Goal: Communication & Community: Answer question/provide support

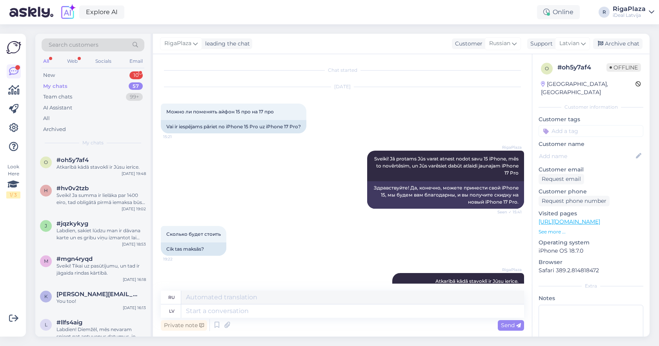
scroll to position [28, 0]
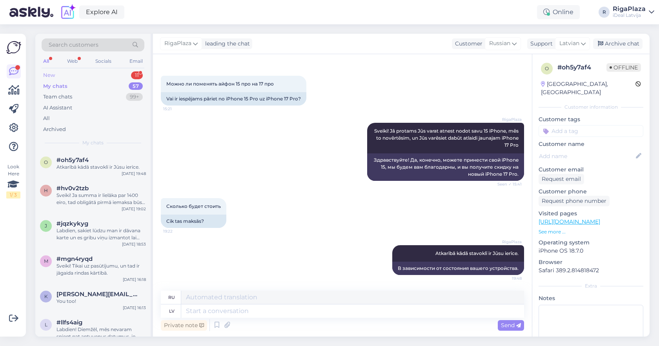
click at [105, 75] on div "New 11" at bounding box center [93, 75] width 103 height 11
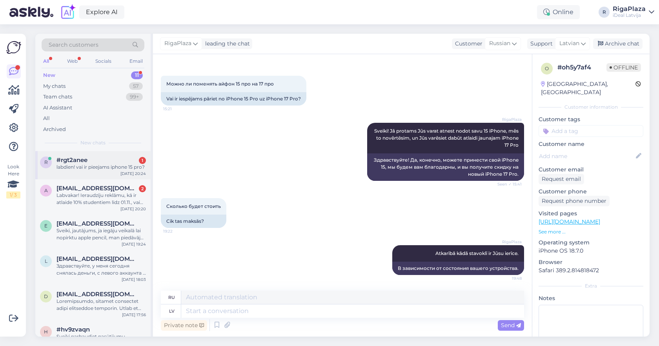
click at [115, 174] on div "r #rgt2anee 1 labdien! vai ir pieejams iphone 15 pro? [DATE] 20:24" at bounding box center [92, 165] width 115 height 28
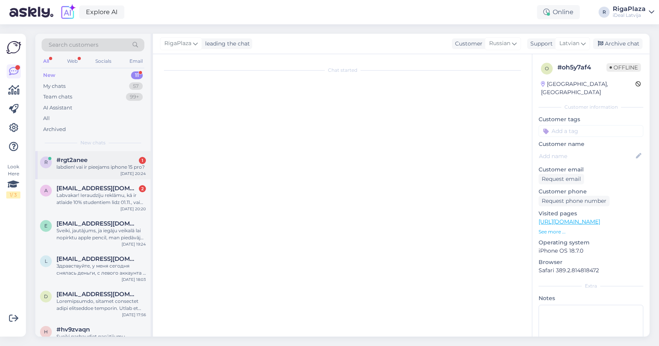
scroll to position [0, 0]
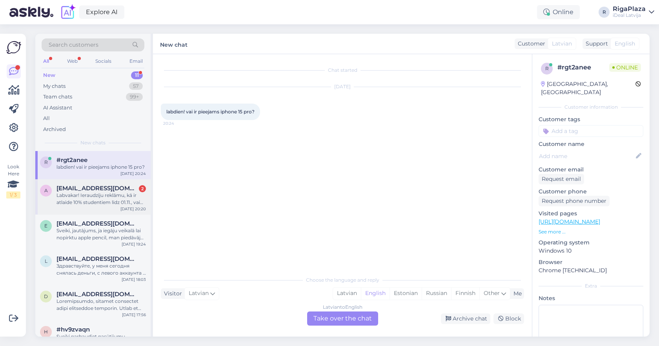
click at [115, 193] on div "Labvakar! Ieraudzīju reklāmu, kā ir atlaide 10% studentiem līdz 01.11., vai tas…" at bounding box center [100, 199] width 89 height 14
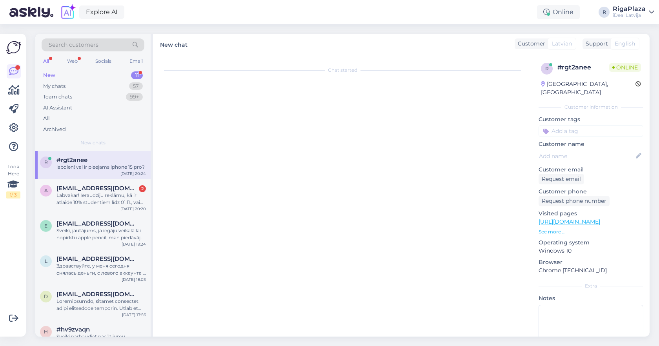
scroll to position [25, 0]
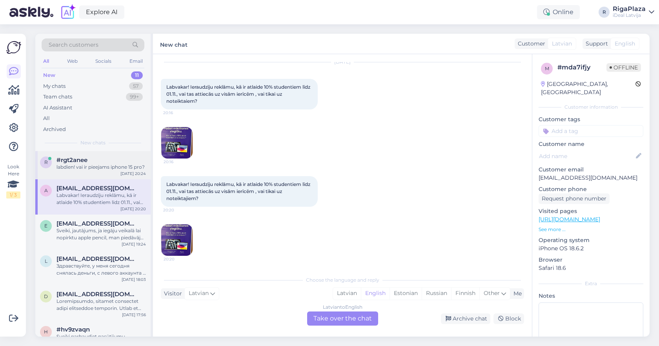
click at [119, 168] on div "labdien! vai ir pieejams iphone 15 pro?" at bounding box center [100, 167] width 89 height 7
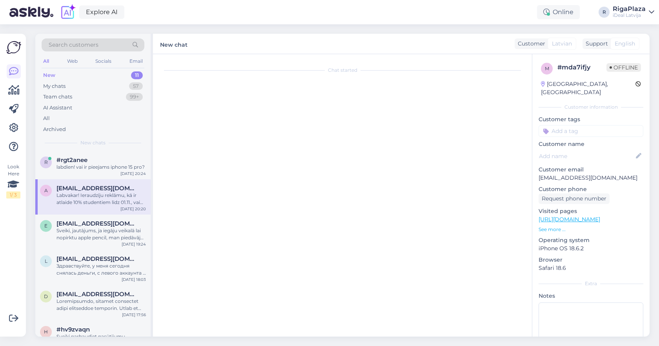
scroll to position [0, 0]
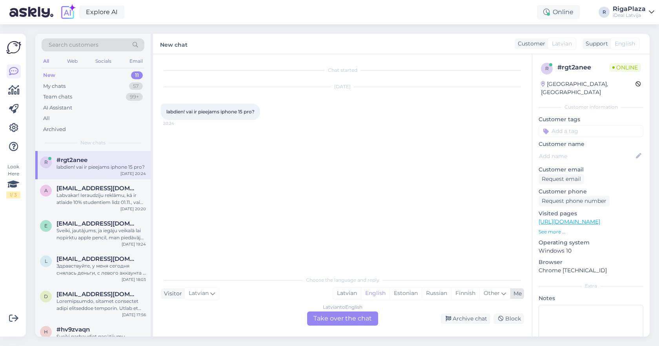
click at [343, 296] on div "Latvian" at bounding box center [347, 293] width 28 height 12
click at [334, 314] on div "Latvian to Latvian Take over the chat" at bounding box center [342, 318] width 71 height 14
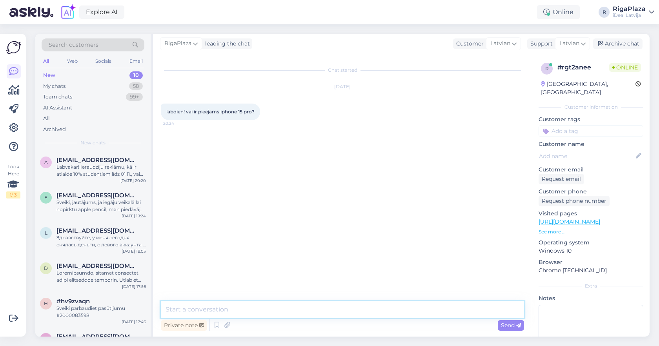
click at [334, 306] on textarea at bounding box center [342, 309] width 363 height 16
type textarea "Sveiki! Diemžēl nē ."
click at [111, 169] on div "Labvakar! Ieraudzīju reklāmu, kā ir atlaide 10% studentiem līdz 01.11., vai tas…" at bounding box center [100, 171] width 89 height 14
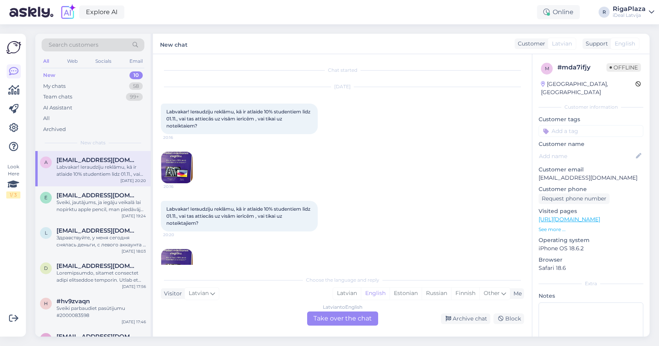
scroll to position [25, 0]
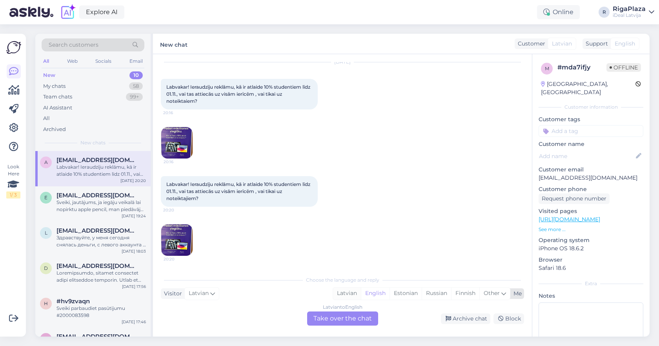
click at [349, 299] on div "Latvian" at bounding box center [347, 293] width 28 height 12
click at [339, 315] on div "Latvian to Latvian Take over the chat" at bounding box center [342, 318] width 71 height 14
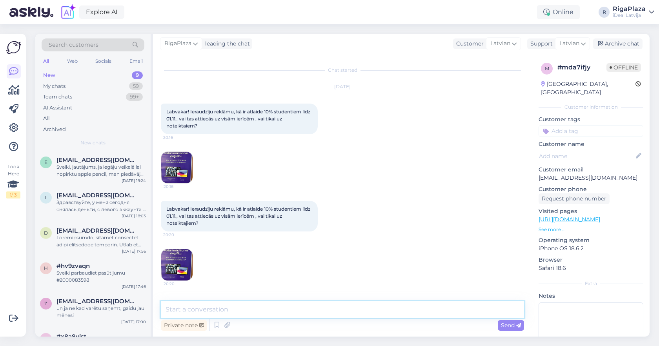
click at [334, 312] on textarea at bounding box center [342, 309] width 363 height 16
type textarea "Sveiki! Uz visiem iPad un Mac, kā arī aksesuāriem kā stikliņi, vāciņi."
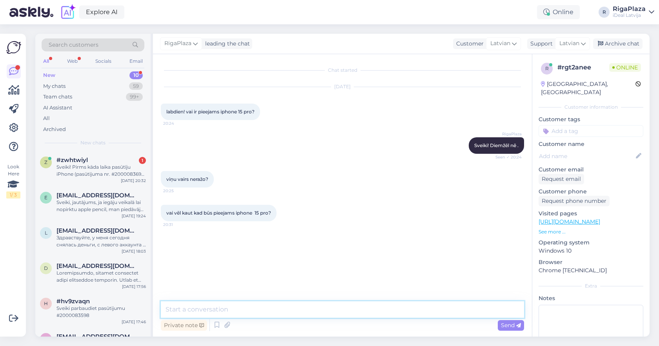
click at [306, 313] on textarea at bounding box center [342, 309] width 363 height 16
type textarea "E"
type textarea "V"
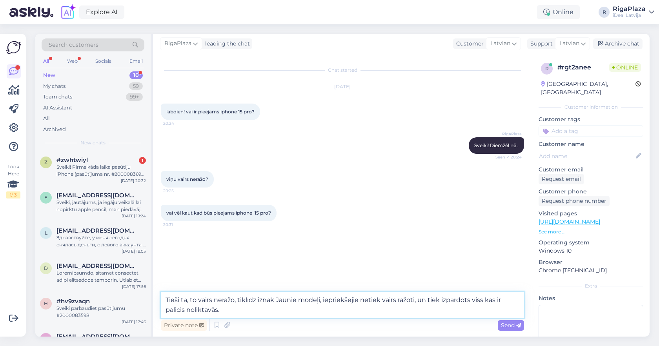
type textarea "Tieši tā, to vairs neražo, tiklīdz iznāk Jaunie modeļi, iepriekšējie netiek vai…"
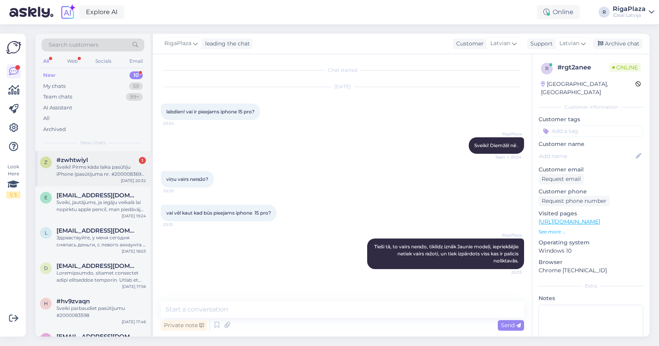
click at [102, 162] on div "#zwhtwiyl 1" at bounding box center [100, 159] width 89 height 7
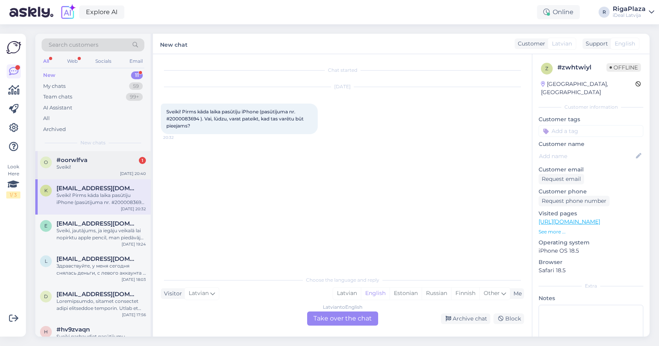
click at [97, 155] on div "o #oorwlfva 1 Sveiki! [DATE] 20:40" at bounding box center [92, 165] width 115 height 28
